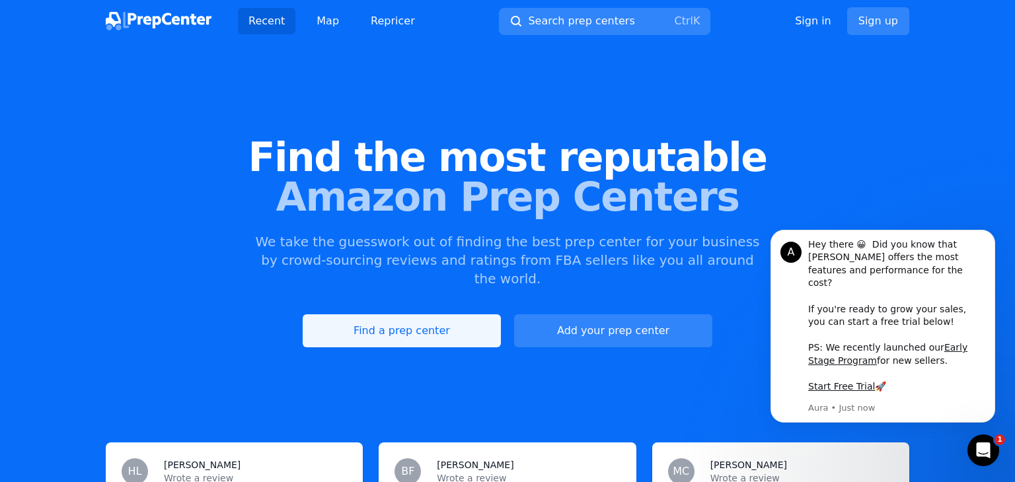
click at [420, 319] on link "Find a prep center" at bounding box center [402, 330] width 198 height 33
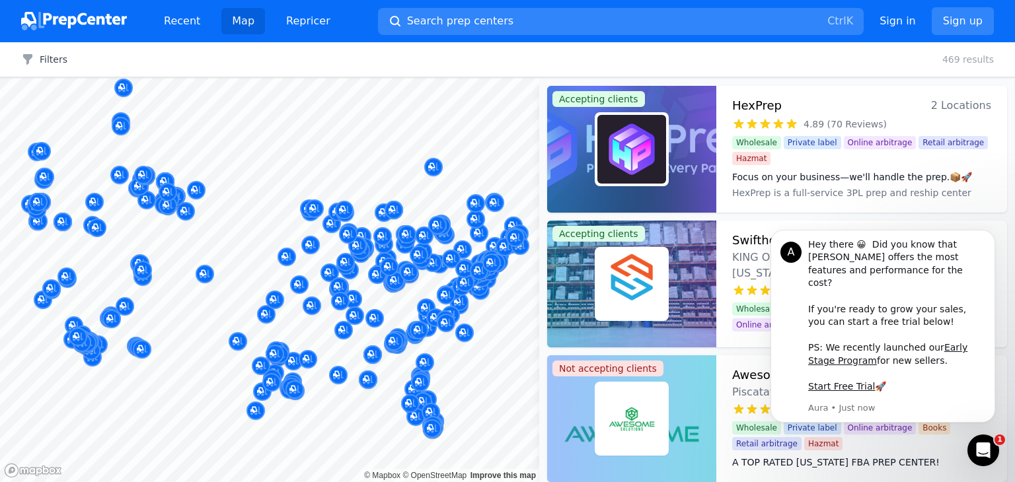
click at [811, 137] on span "Private label" at bounding box center [811, 142] width 57 height 13
click at [624, 18] on button "Search prep centers Ctrl K" at bounding box center [620, 21] width 485 height 27
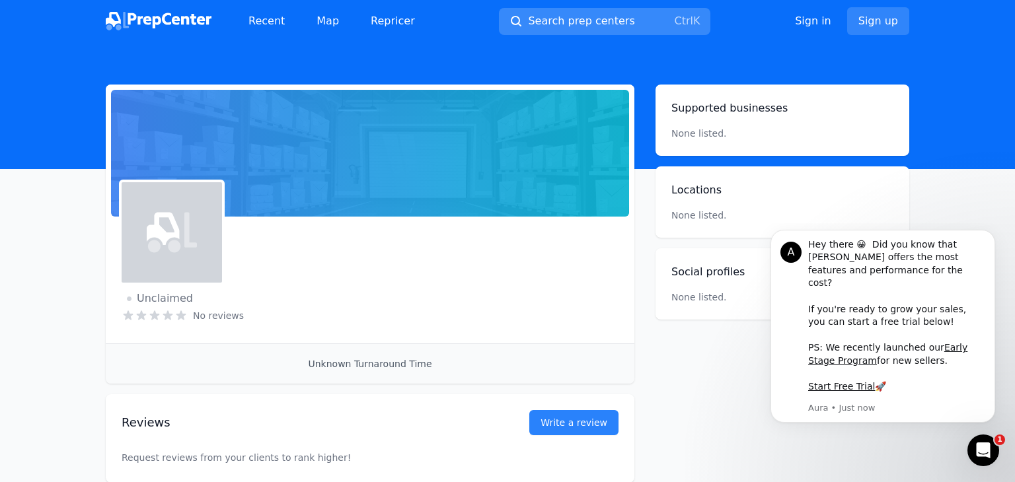
click at [611, 20] on span "Search prep centers" at bounding box center [581, 21] width 106 height 16
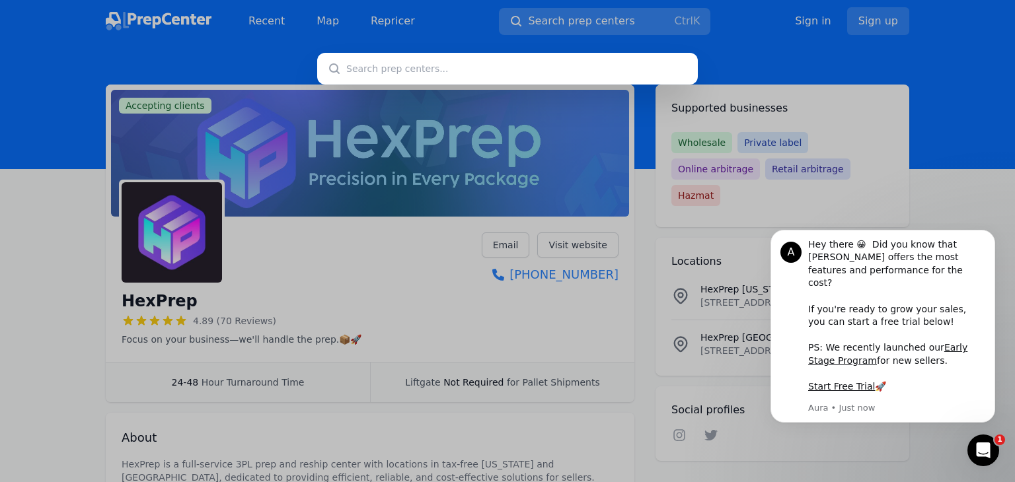
click at [513, 23] on div at bounding box center [507, 241] width 1015 height 482
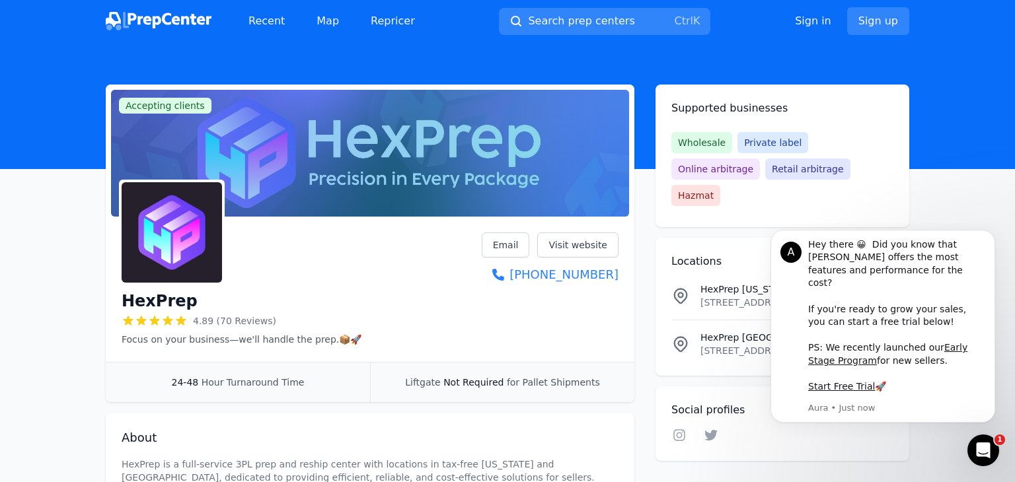
click at [641, 23] on div at bounding box center [507, 241] width 1015 height 482
click at [578, 21] on div at bounding box center [507, 241] width 1015 height 482
